Goal: Find specific page/section: Find specific page/section

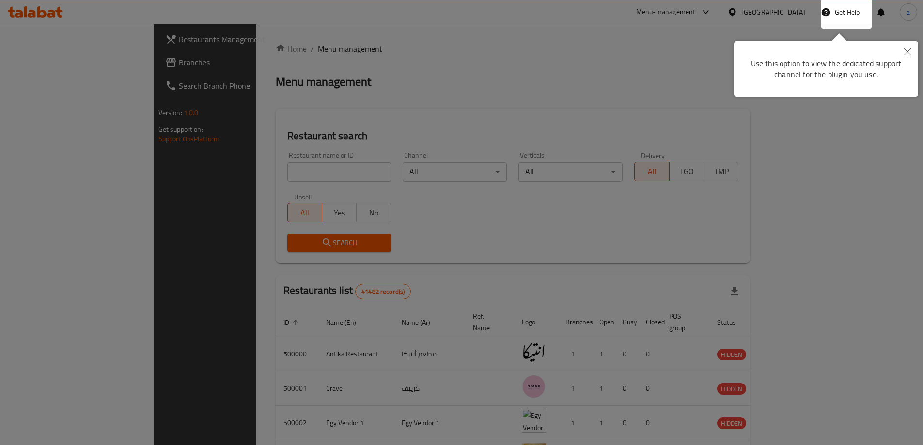
click at [569, 145] on div at bounding box center [461, 222] width 923 height 445
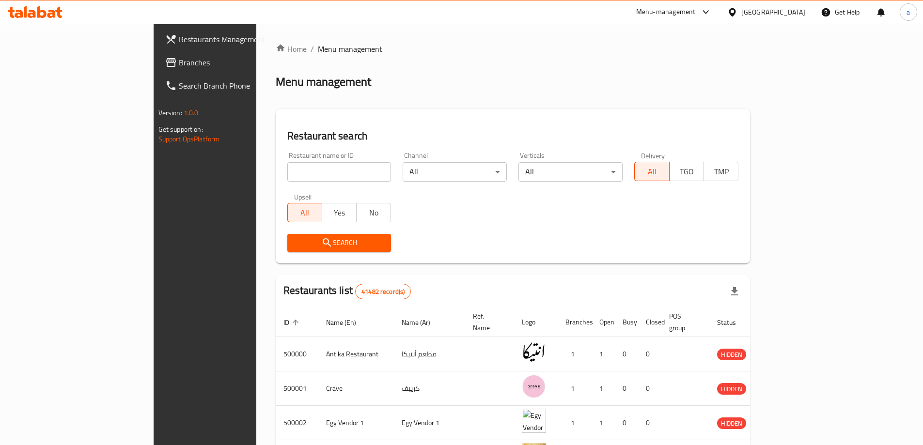
click at [305, 120] on div "Restaurant search Restaurant name or ID Restaurant name or ID Channel All ​ Ver…" at bounding box center [513, 186] width 475 height 155
click at [736, 228] on div "Search" at bounding box center [512, 243] width 463 height 30
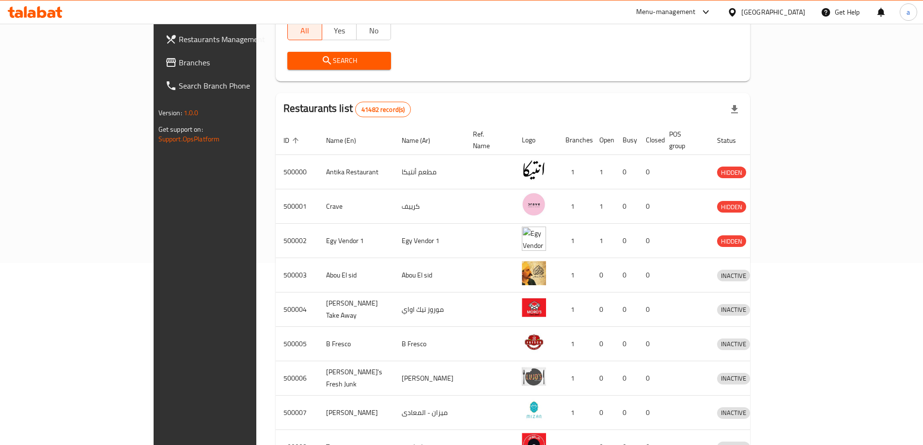
scroll to position [194, 0]
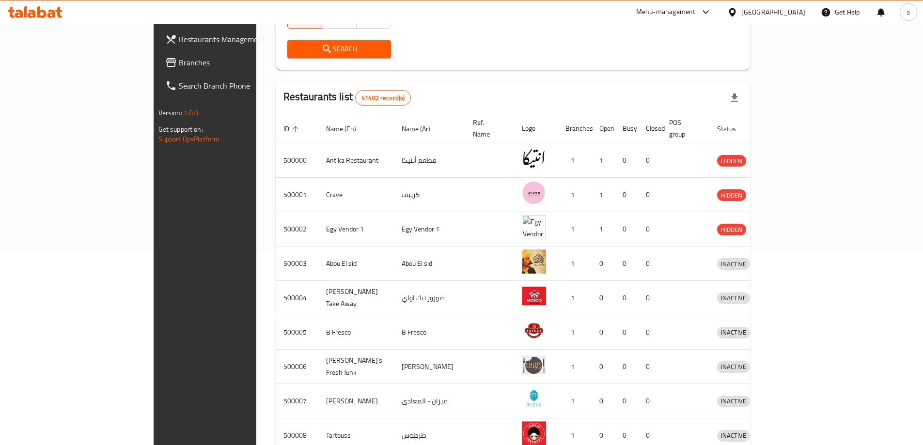
click at [418, 102] on div "Restaurants list 41482 record(s)" at bounding box center [513, 97] width 475 height 33
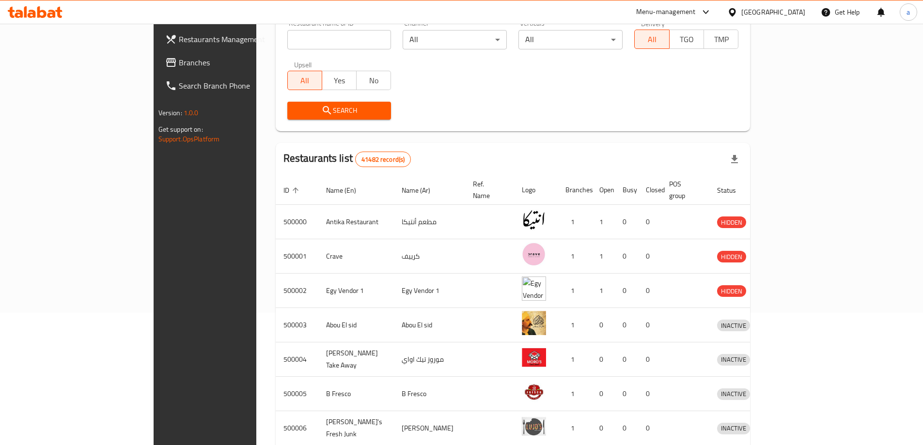
scroll to position [0, 0]
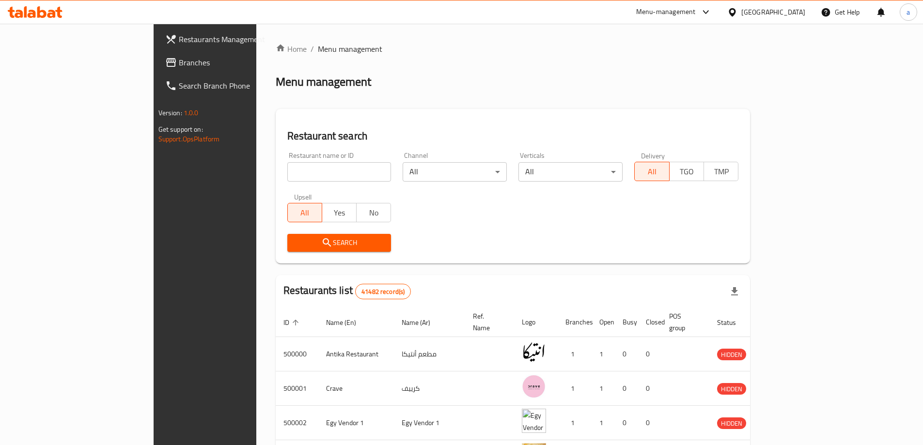
click at [517, 277] on div "Restaurants list 41482 record(s)" at bounding box center [513, 291] width 475 height 33
click at [492, 217] on div "Restaurant name or ID Restaurant name or ID Channel All ​ Verticals All ​ Deliv…" at bounding box center [512, 201] width 463 height 111
click at [507, 218] on div "Restaurant name or ID Restaurant name or ID Channel All ​ Verticals All ​ Deliv…" at bounding box center [512, 201] width 463 height 111
click at [506, 216] on div "Restaurant name or ID Restaurant name or ID Channel All ​ Verticals All ​ Deliv…" at bounding box center [512, 201] width 463 height 111
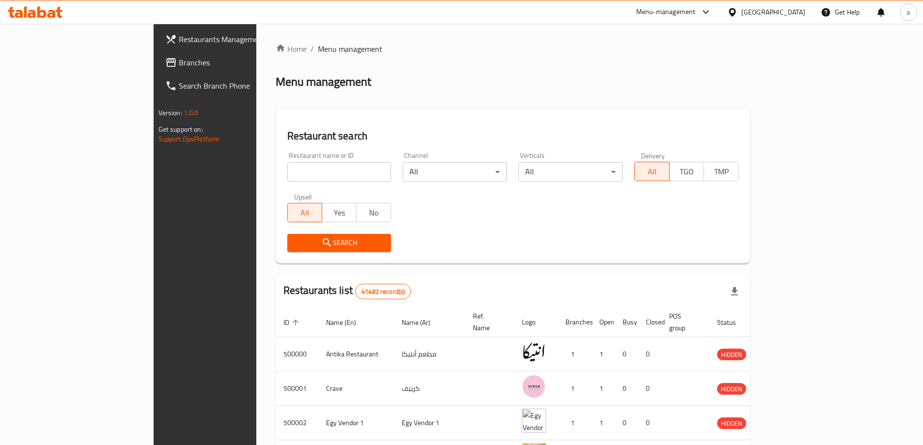
click at [506, 215] on div "Restaurant name or ID Restaurant name or ID Channel All ​ Verticals All ​ Deliv…" at bounding box center [512, 201] width 463 height 111
click at [506, 214] on div "Restaurant name or ID Restaurant name or ID Channel All ​ Verticals All ​ Deliv…" at bounding box center [512, 201] width 463 height 111
click at [505, 212] on div "Restaurant name or ID Restaurant name or ID Channel All ​ Verticals All ​ Deliv…" at bounding box center [512, 201] width 463 height 111
click at [504, 210] on div "Restaurant name or ID Restaurant name or ID Channel All ​ Verticals All ​ Deliv…" at bounding box center [512, 201] width 463 height 111
click at [504, 209] on div "Restaurant name or ID Restaurant name or ID Channel All ​ Verticals All ​ Deliv…" at bounding box center [512, 201] width 463 height 111
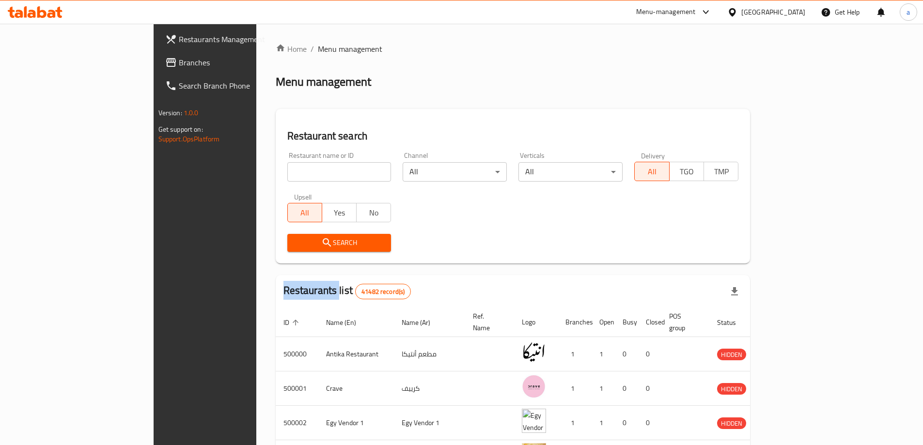
click at [504, 209] on div "Restaurant name or ID Restaurant name or ID Channel All ​ Verticals All ​ Deliv…" at bounding box center [512, 201] width 463 height 111
click at [356, 291] on span "41482 record(s)" at bounding box center [383, 291] width 55 height 9
click at [335, 278] on div "Restaurants list 41482 record(s)" at bounding box center [513, 291] width 475 height 33
click at [179, 67] on span "Branches" at bounding box center [239, 63] width 121 height 12
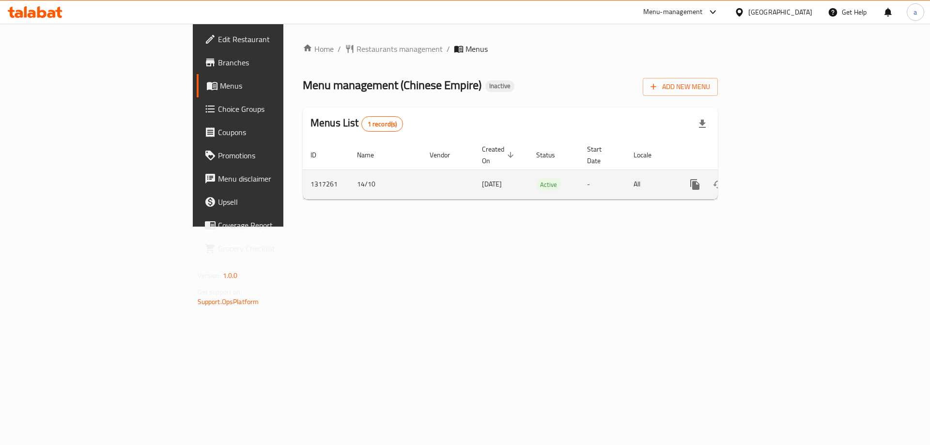
click at [777, 173] on link "enhanced table" at bounding box center [764, 184] width 23 height 23
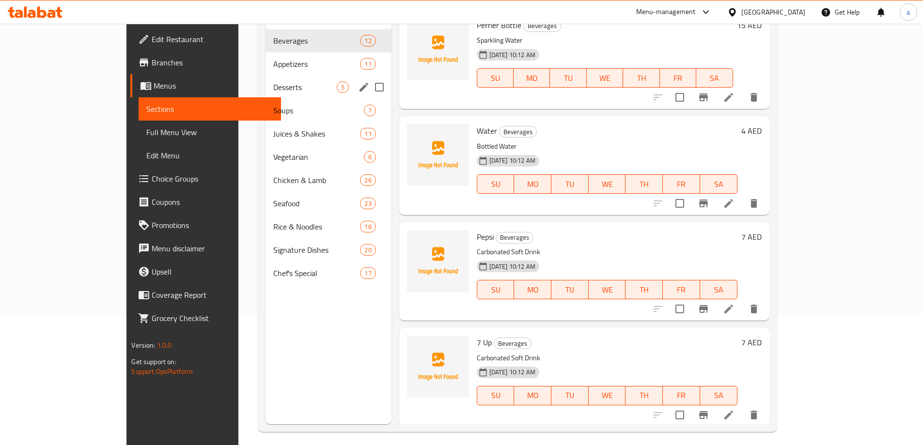
scroll to position [136, 0]
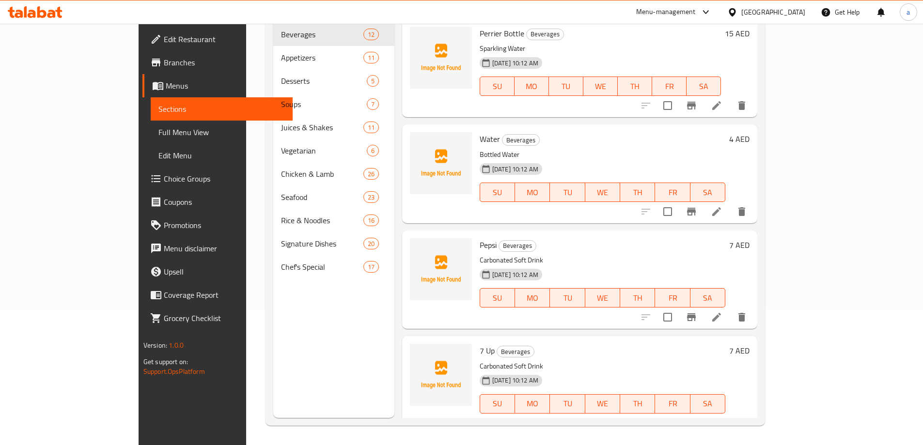
click at [164, 68] on span "Branches" at bounding box center [224, 63] width 121 height 12
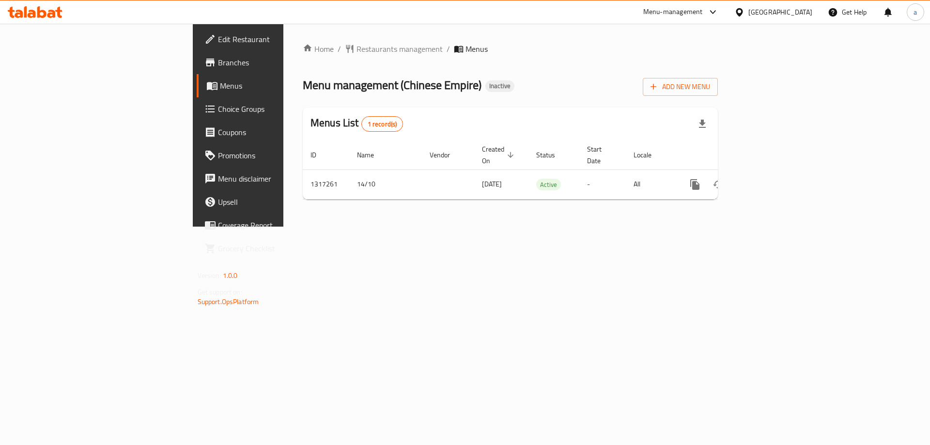
click at [218, 57] on span "Branches" at bounding box center [279, 63] width 123 height 12
click at [218, 64] on span "Branches" at bounding box center [279, 63] width 123 height 12
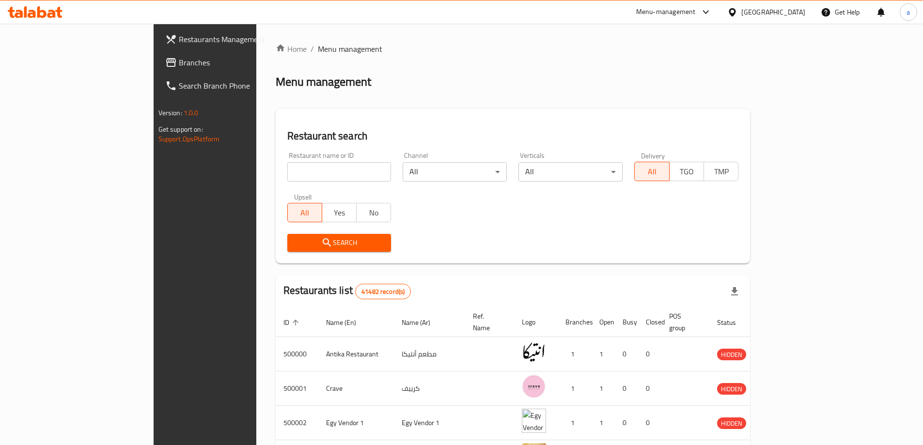
click at [809, 13] on div "[GEOGRAPHIC_DATA]" at bounding box center [766, 11] width 94 height 23
click at [800, 15] on div "[GEOGRAPHIC_DATA]" at bounding box center [773, 12] width 64 height 11
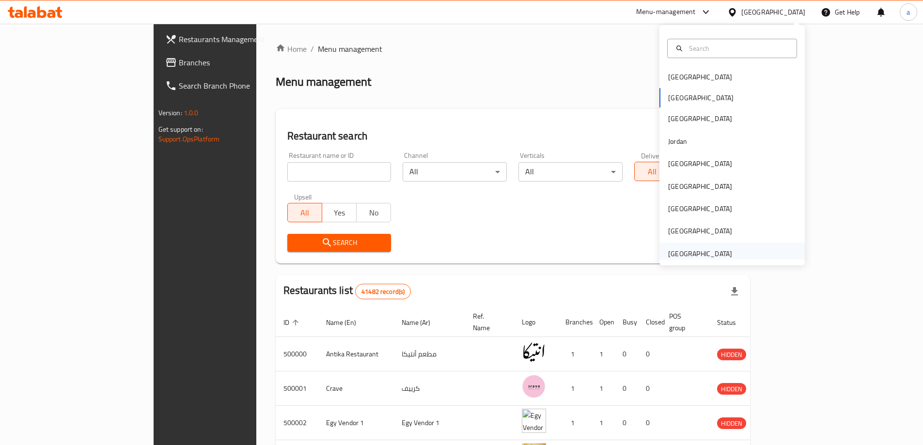
click at [671, 254] on div "[GEOGRAPHIC_DATA]" at bounding box center [700, 254] width 64 height 11
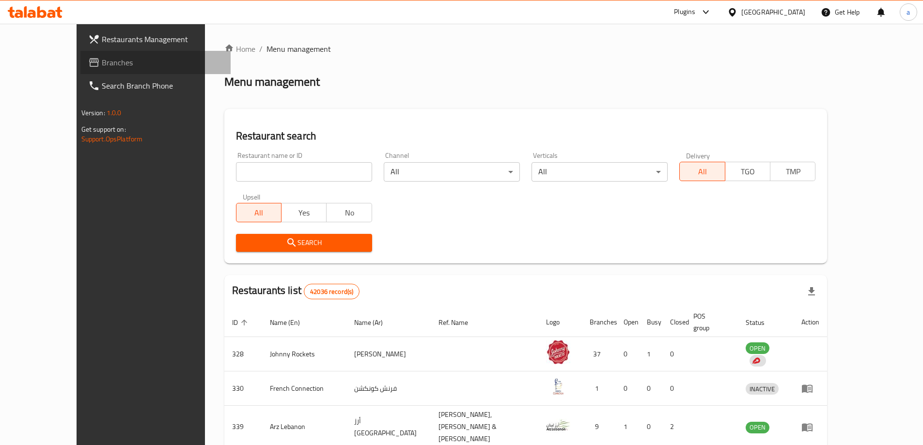
click at [102, 63] on span "Branches" at bounding box center [162, 63] width 121 height 12
click at [93, 66] on span "Branches" at bounding box center [158, 63] width 130 height 12
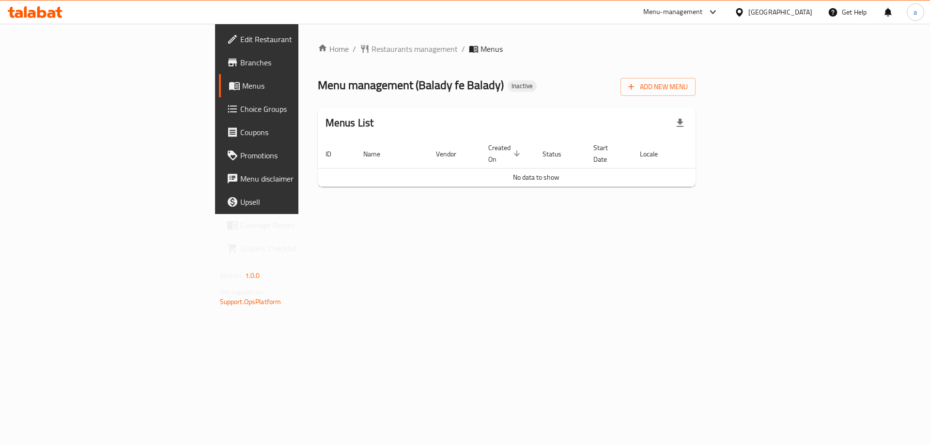
click at [219, 92] on link "Menus" at bounding box center [295, 85] width 152 height 23
click at [240, 61] on span "Branches" at bounding box center [301, 63] width 123 height 12
